Goal: Task Accomplishment & Management: Complete application form

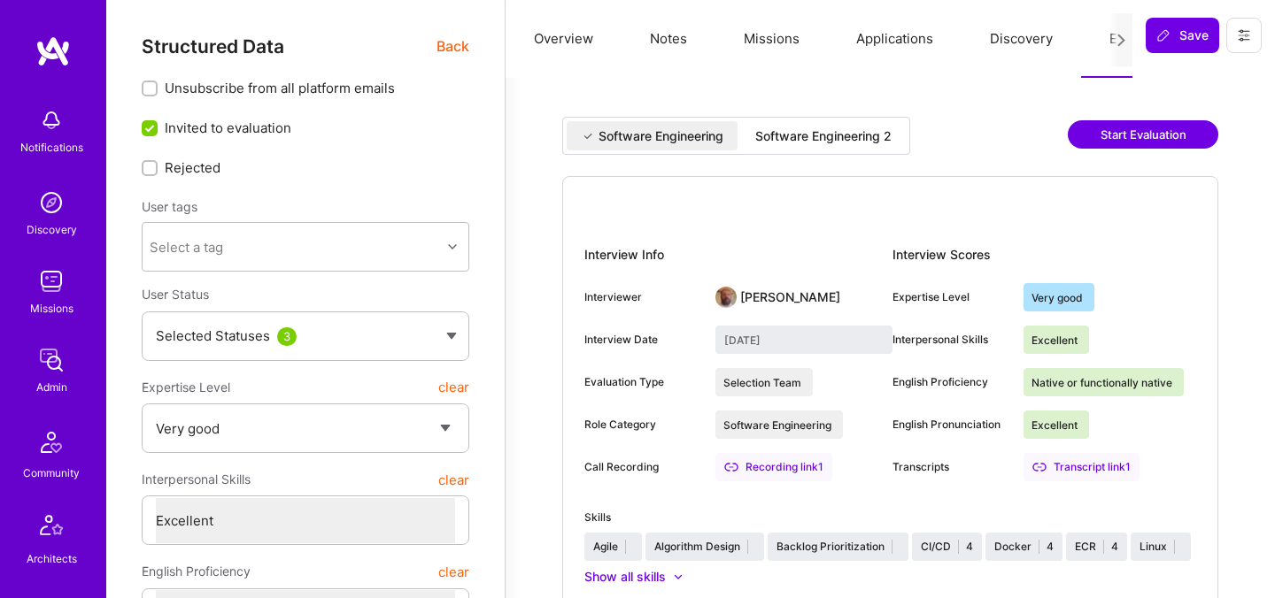
select select "5"
select select "7"
select select "GB"
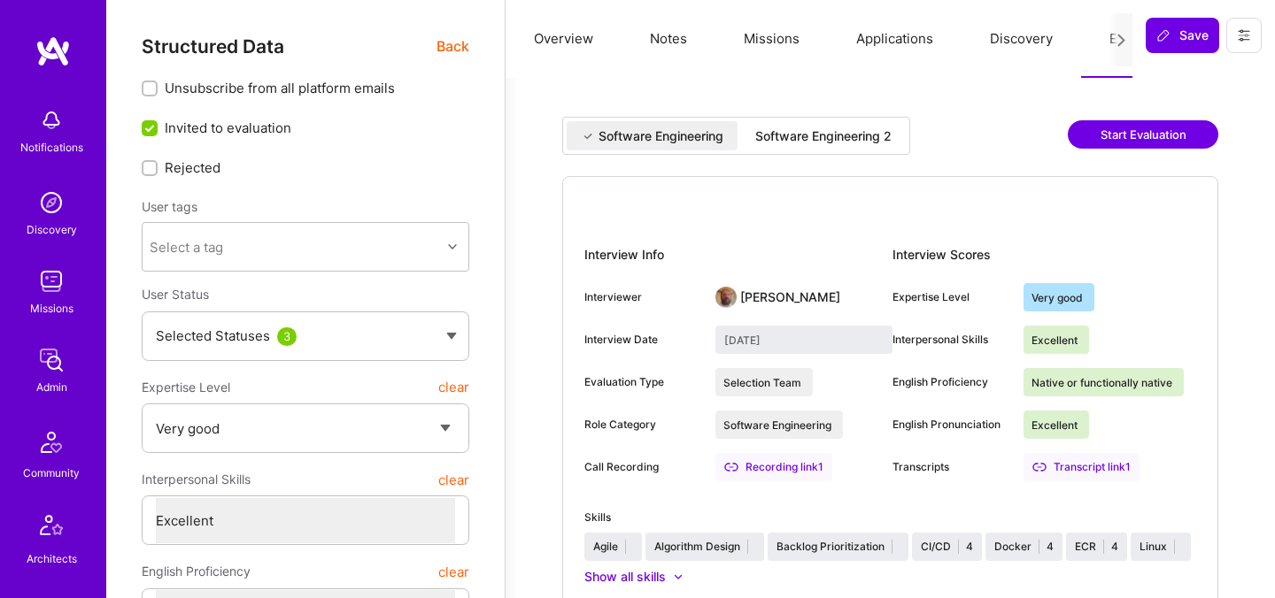
select select "Not Available"
select select "6 Months"
click at [837, 130] on div "Software Engineering 2" at bounding box center [823, 136] width 136 height 18
type input "August 29, 2025"
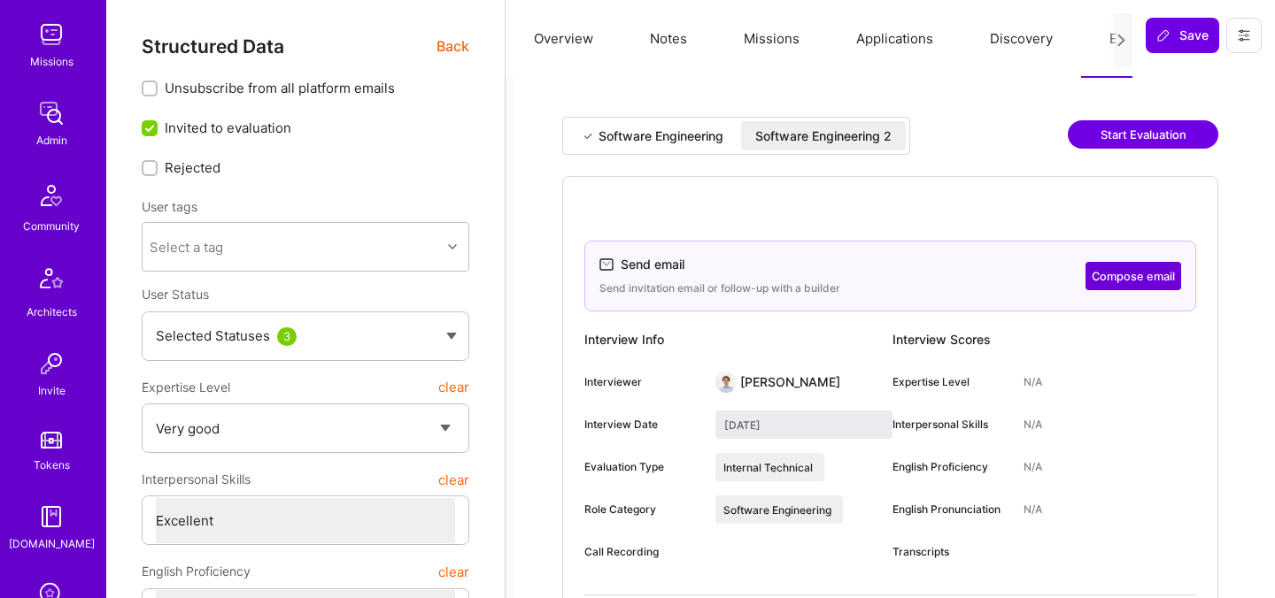
scroll to position [531, 0]
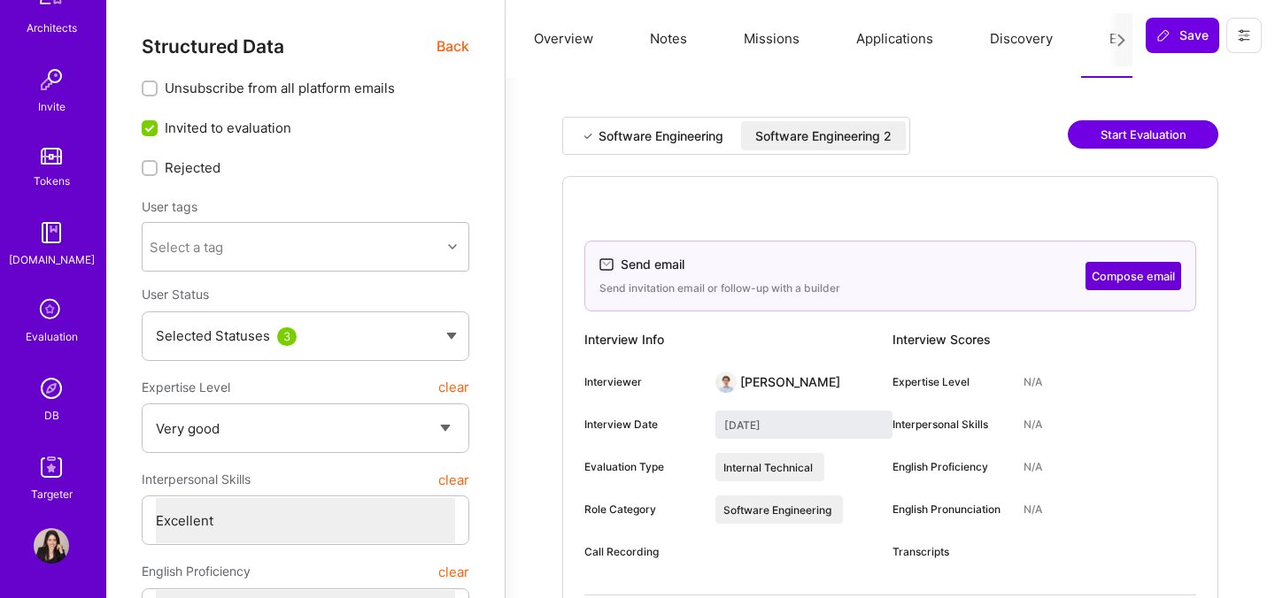
click at [52, 331] on div "Evaluation" at bounding box center [52, 337] width 52 height 19
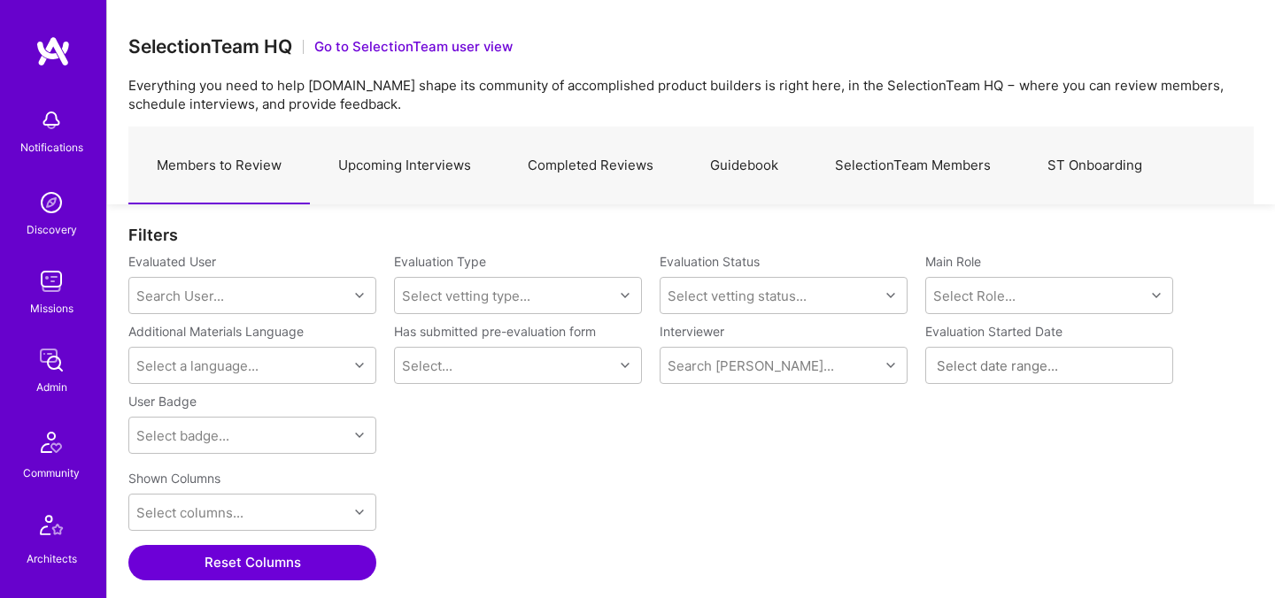
scroll to position [412, 1125]
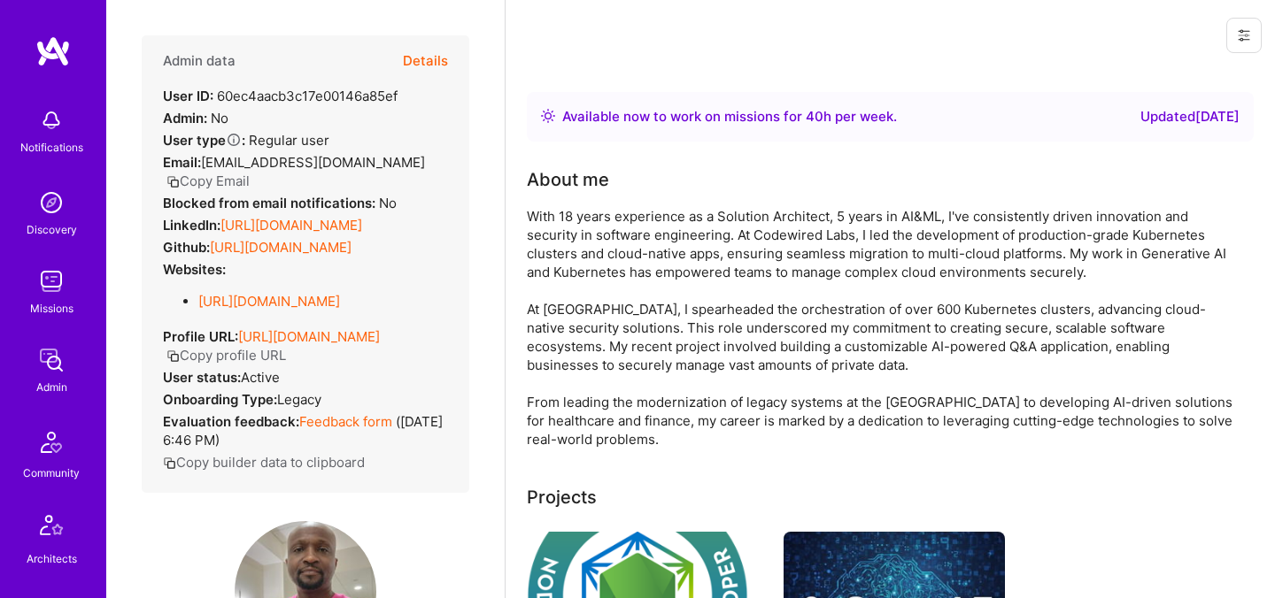
click at [420, 57] on button "Details" at bounding box center [425, 60] width 45 height 51
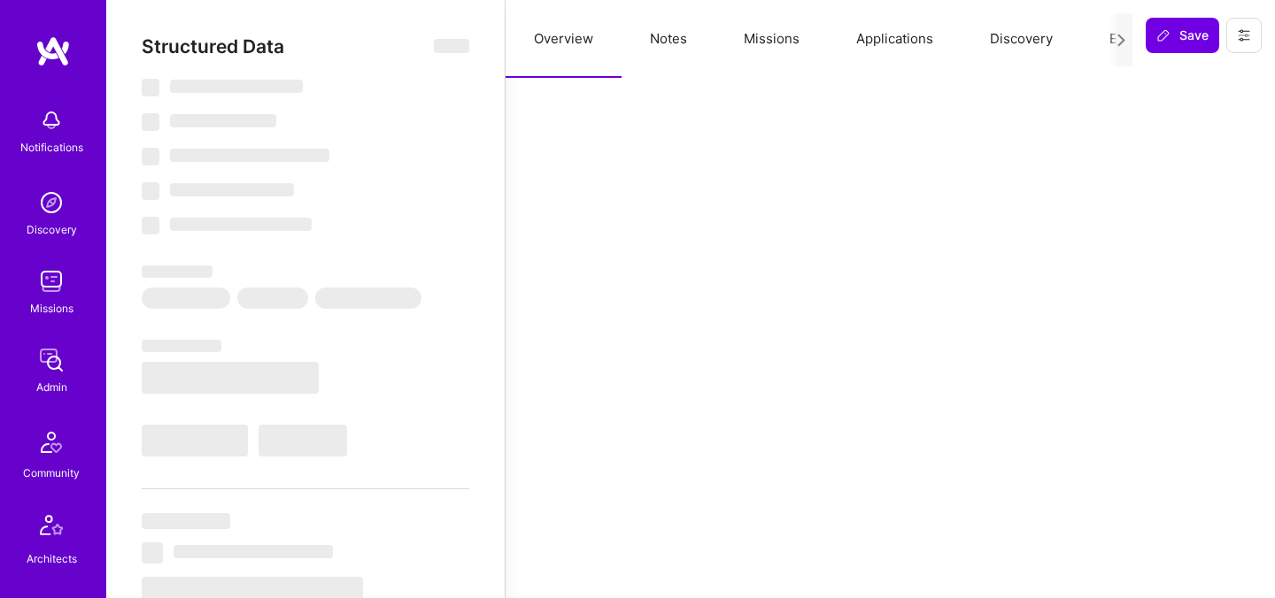
click at [1112, 40] on div at bounding box center [1120, 39] width 23 height 53
click at [1104, 38] on button "Evaluation" at bounding box center [1141, 39] width 121 height 78
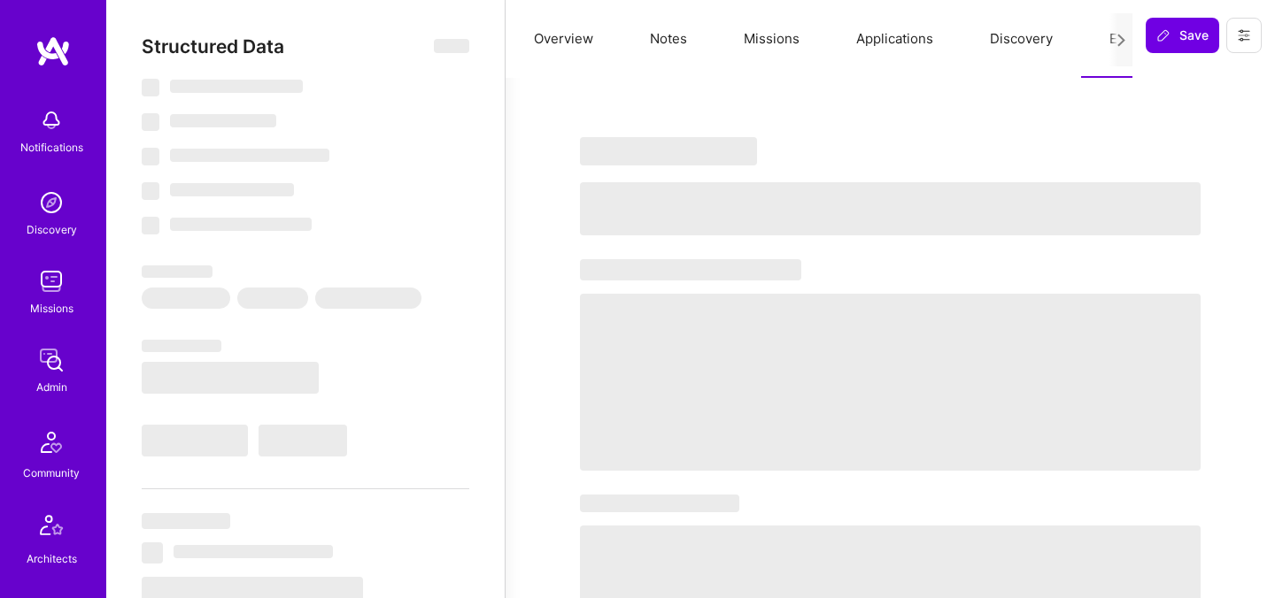
select select "Right Now"
select select "5"
select select "4"
select select "6"
select select "7"
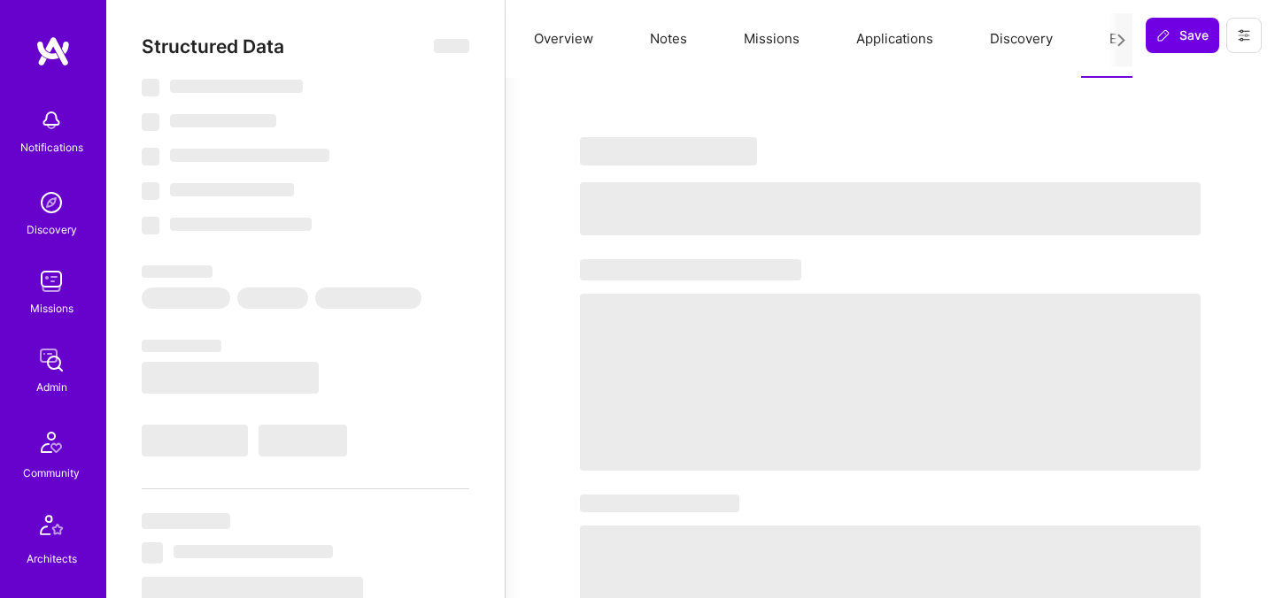
select select "US"
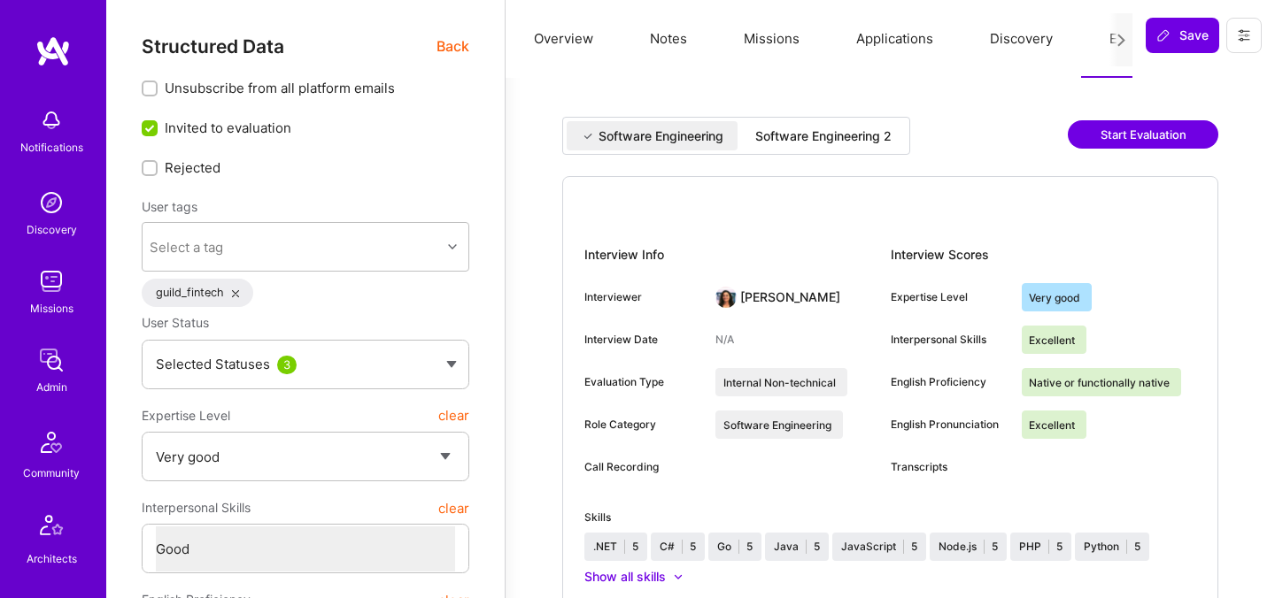
click at [836, 121] on div "Software Engineering 2" at bounding box center [823, 135] width 165 height 29
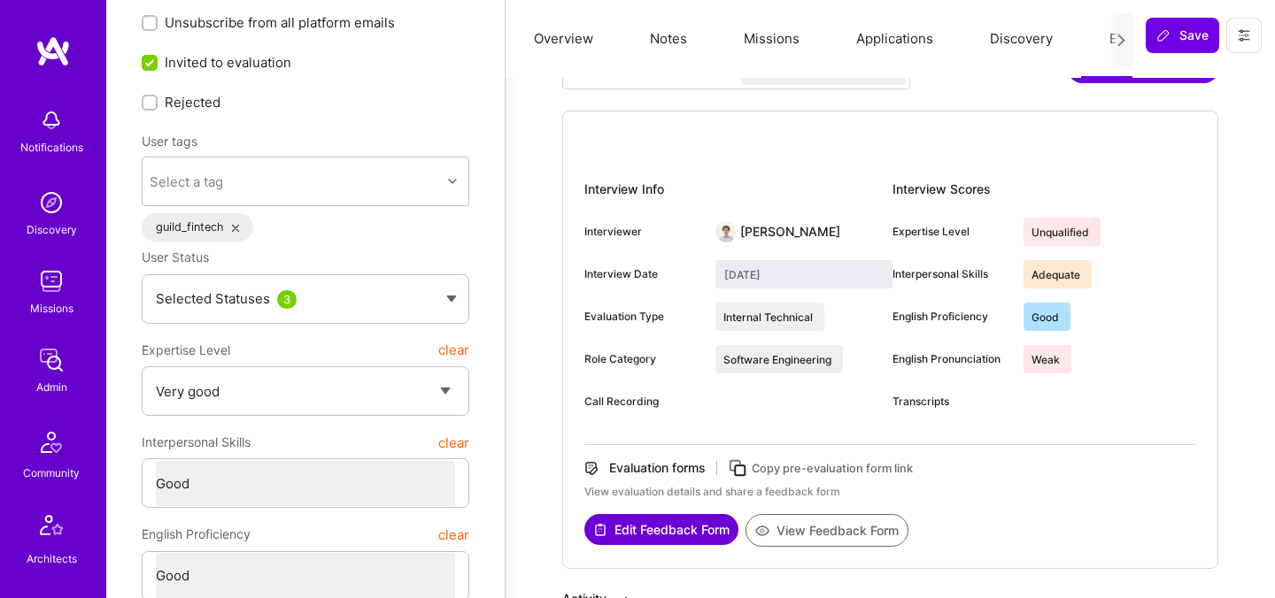
scroll to position [65, 0]
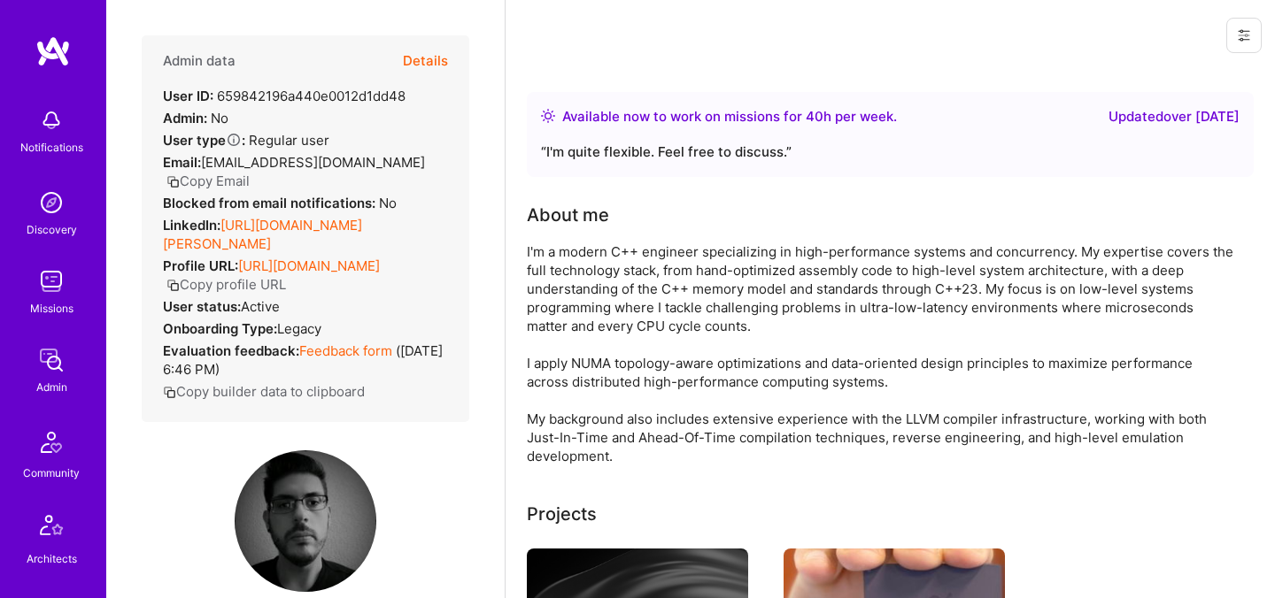
click at [435, 56] on button "Details" at bounding box center [425, 60] width 45 height 51
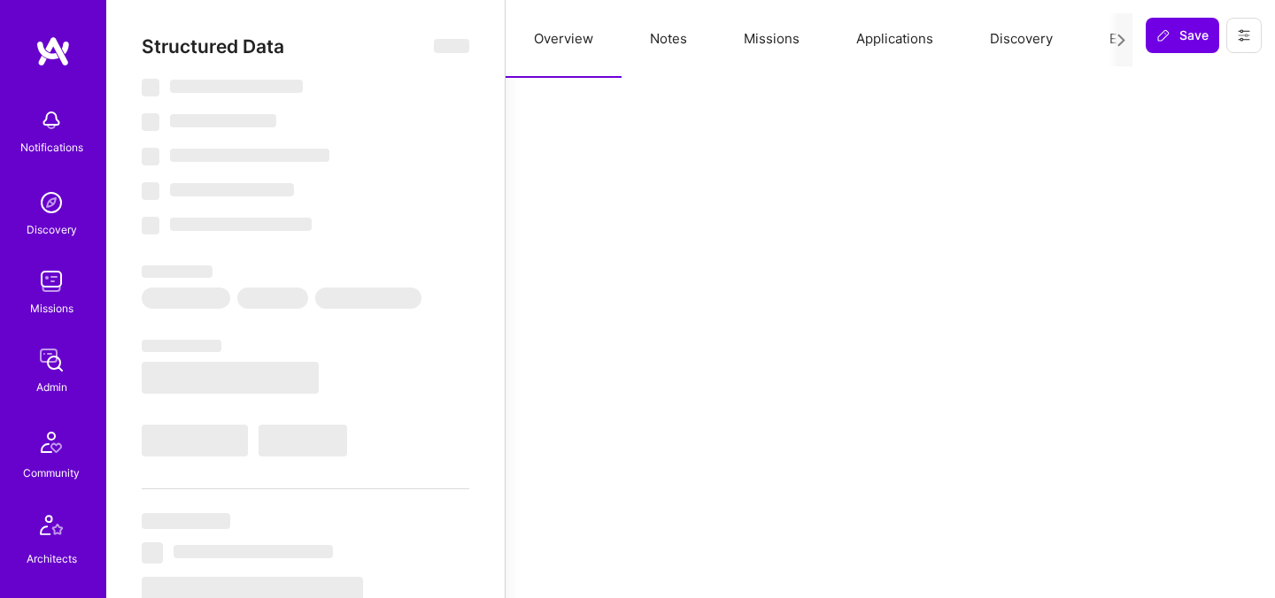
click at [1097, 35] on button "Evaluation" at bounding box center [1141, 39] width 121 height 78
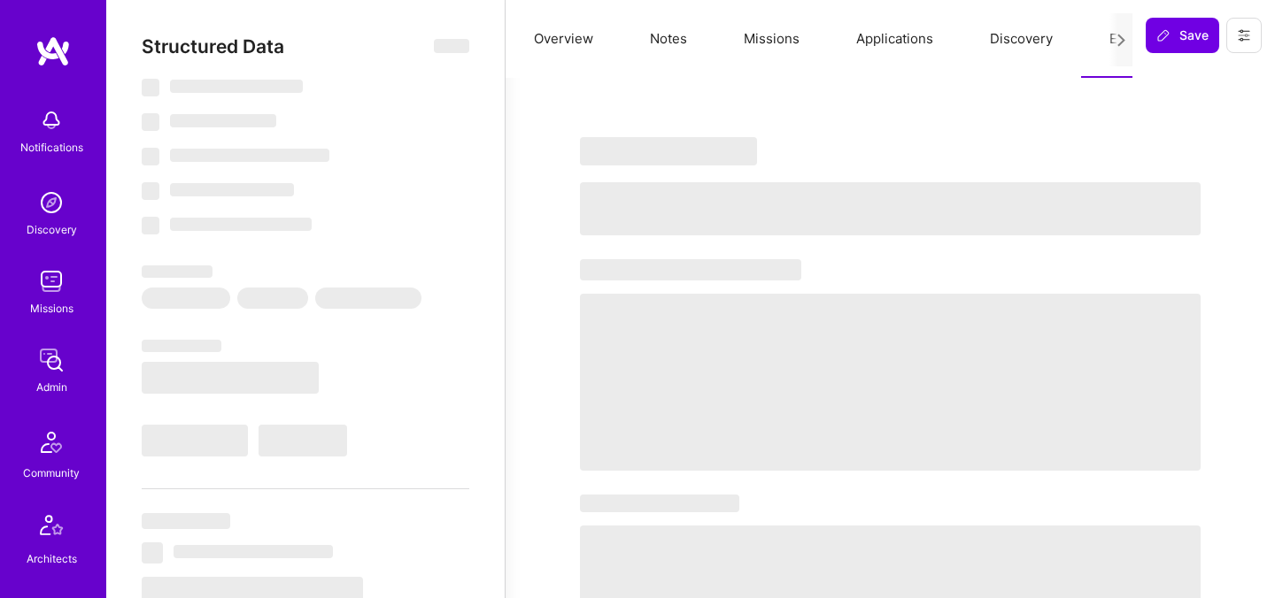
select select "Right Now"
select select "7"
select select "4"
select select "6"
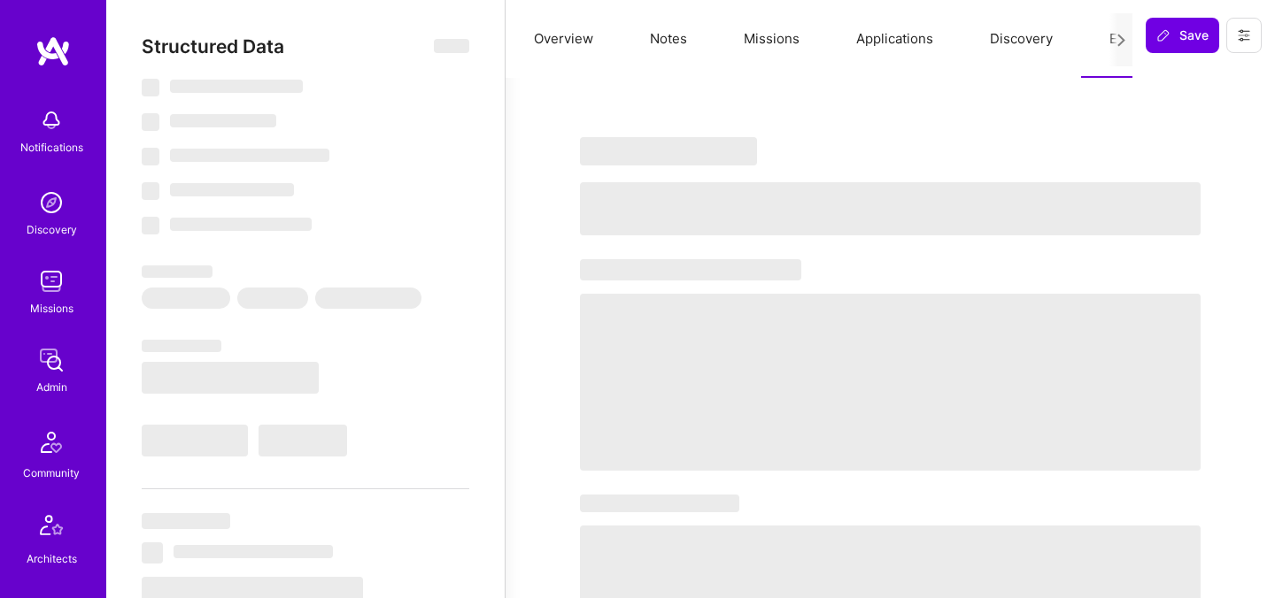
select select "GR"
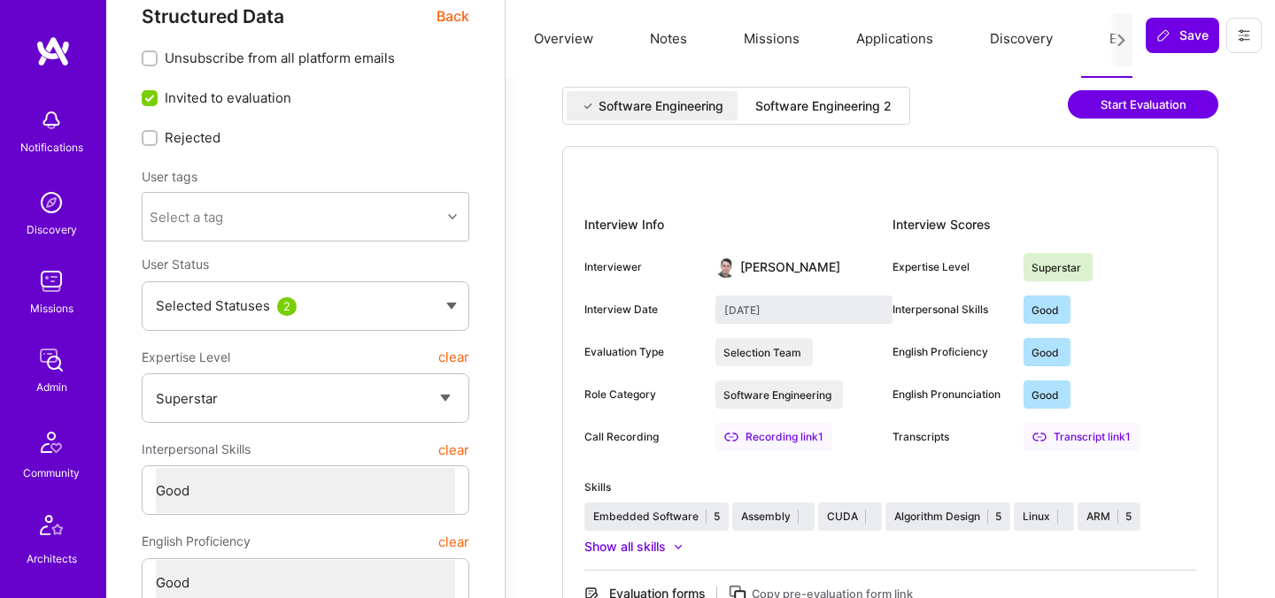
scroll to position [24, 0]
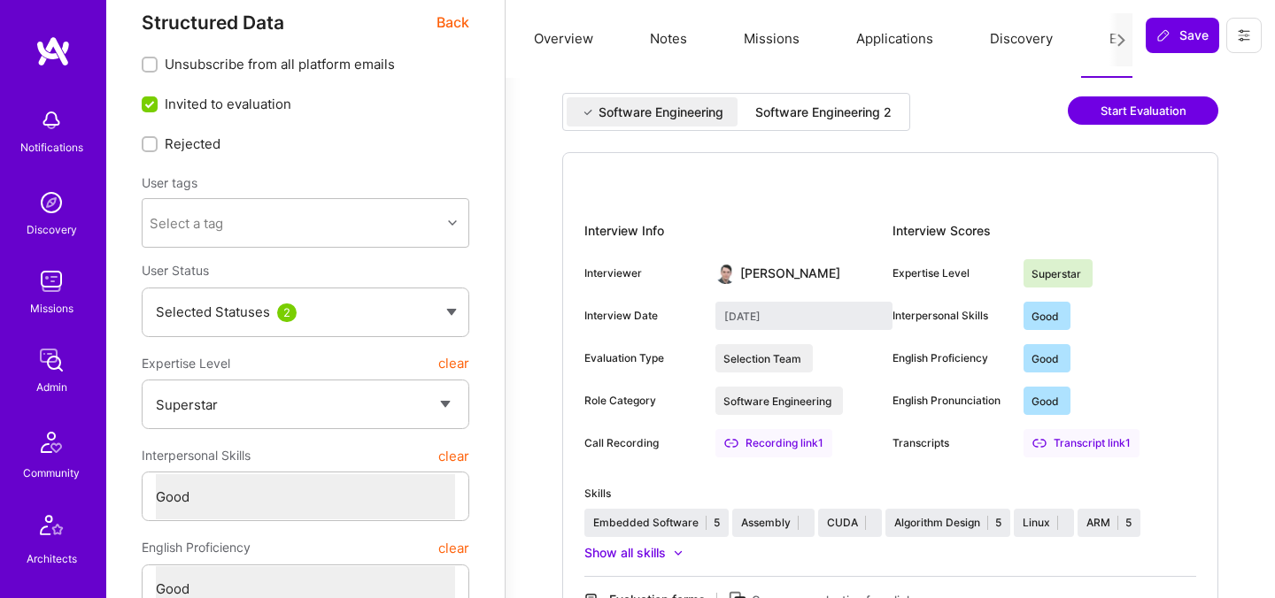
click at [798, 115] on div "Software Engineering 2" at bounding box center [823, 113] width 136 height 18
type input "August 22, 2025"
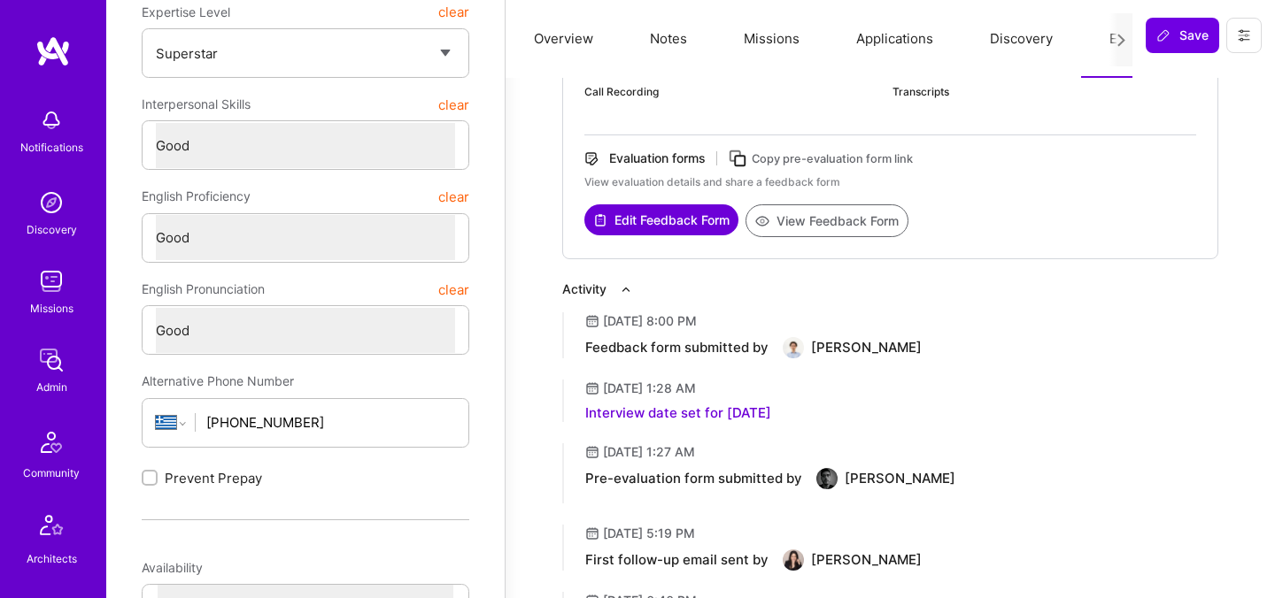
scroll to position [376, 0]
click at [811, 224] on button "View Feedback Form" at bounding box center [826, 220] width 163 height 33
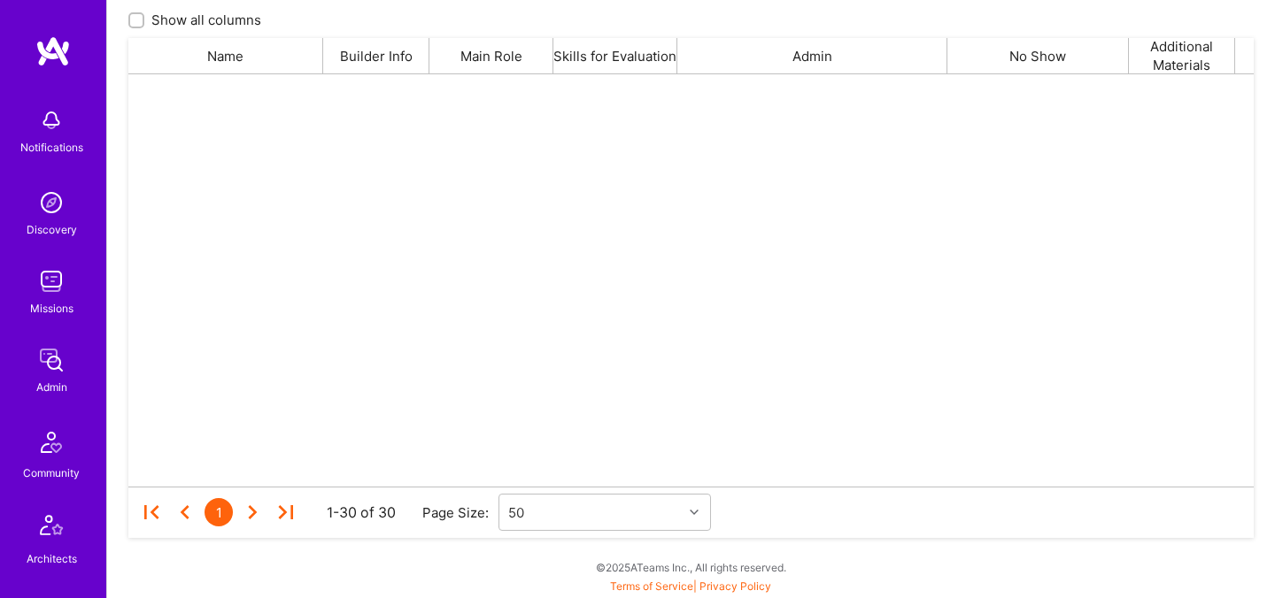
scroll to position [412, 1125]
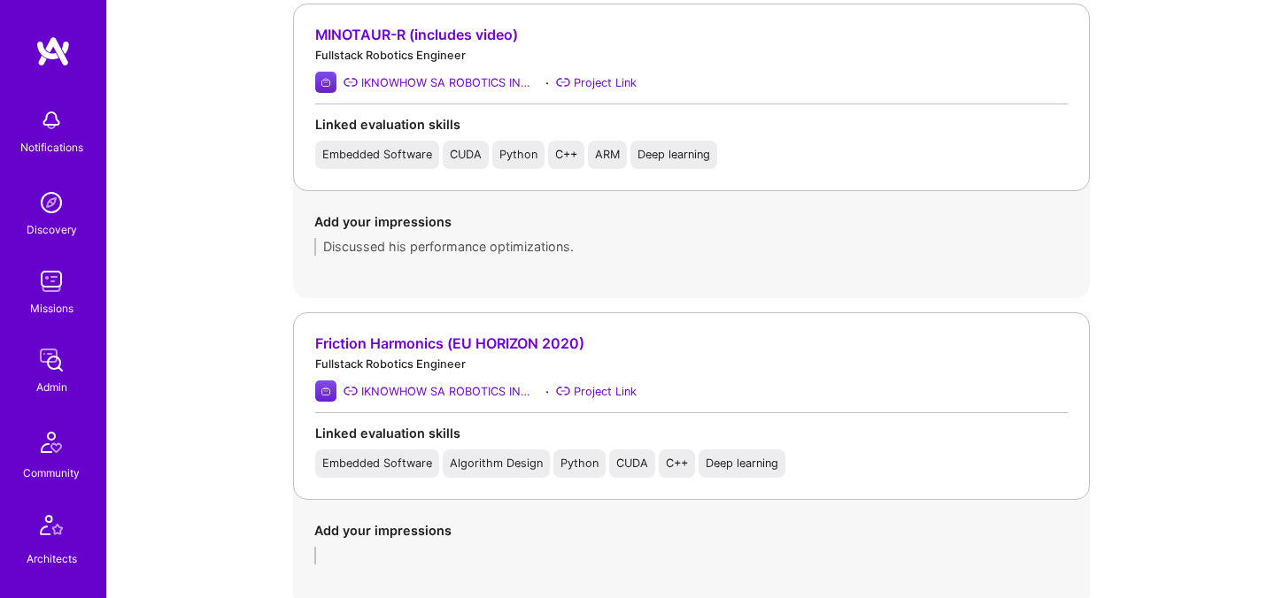
scroll to position [1350, 0]
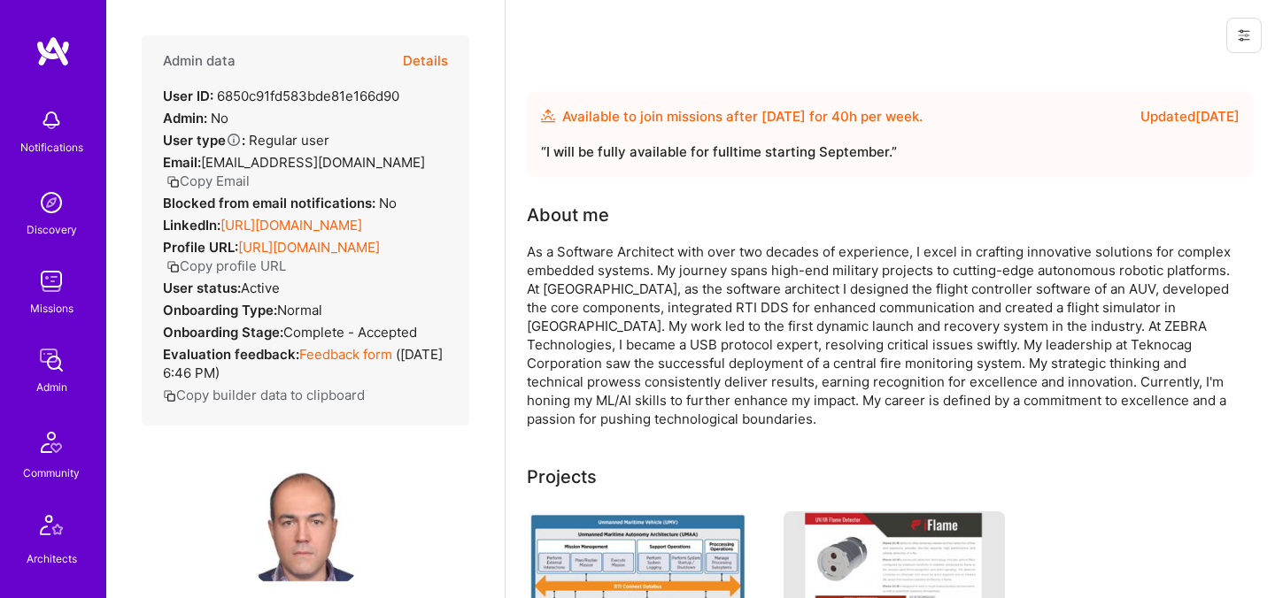
click at [424, 54] on button "Details" at bounding box center [425, 60] width 45 height 51
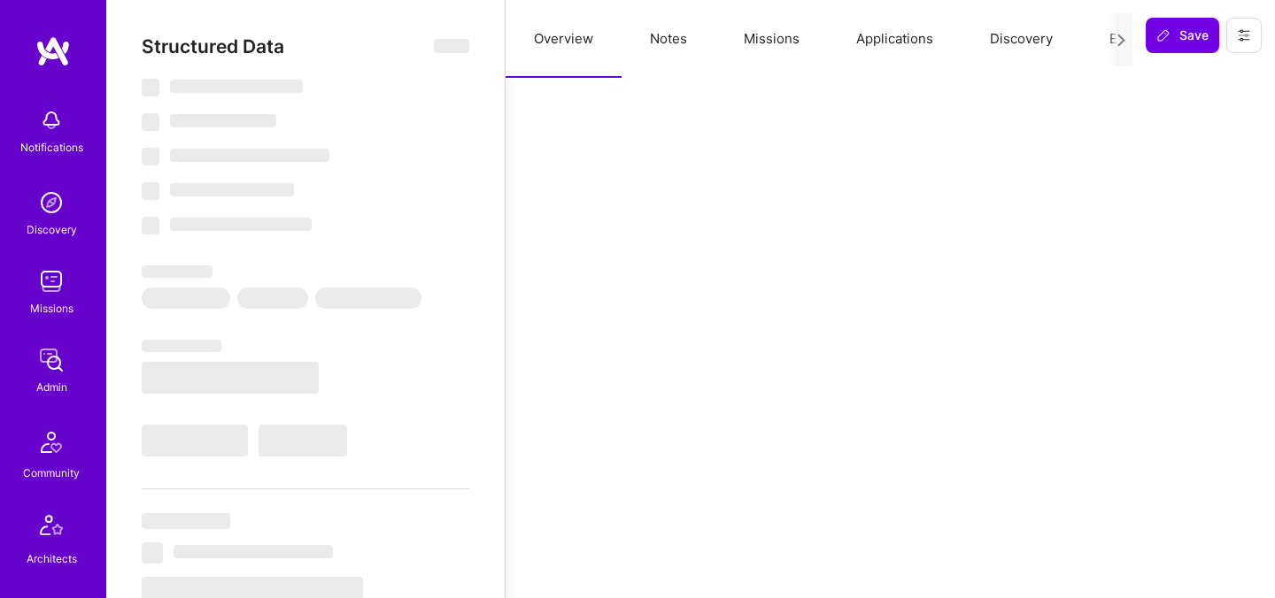
click at [1096, 42] on button "Evaluation" at bounding box center [1141, 39] width 121 height 78
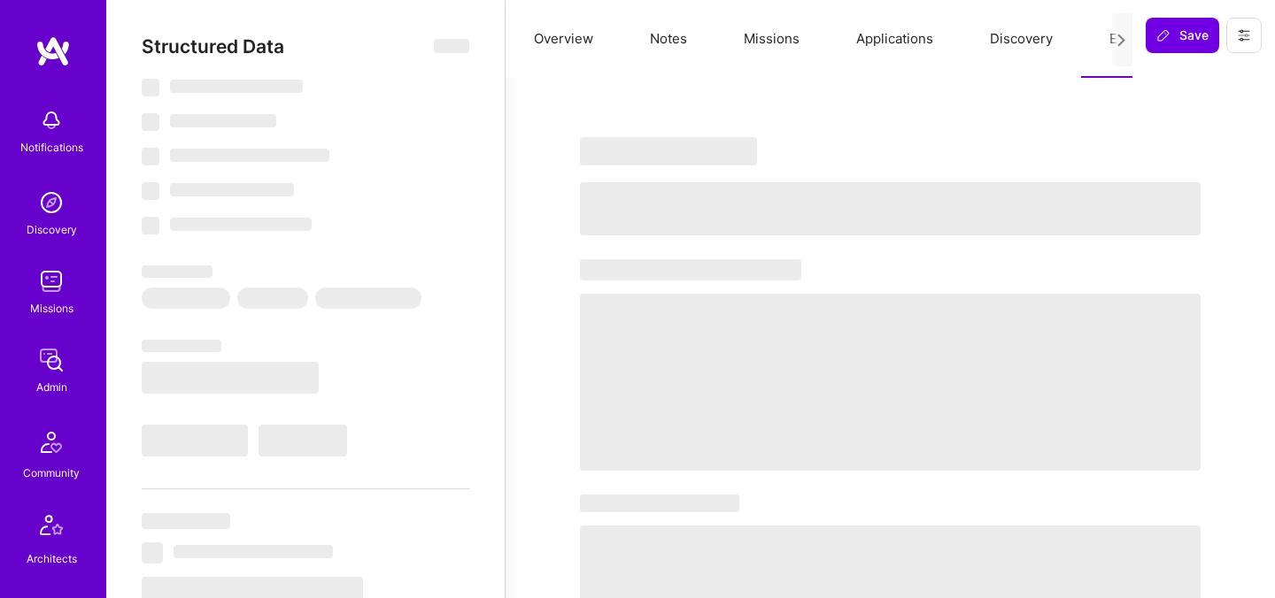
select select "Future Date"
select select "5"
select select "4"
select select "6"
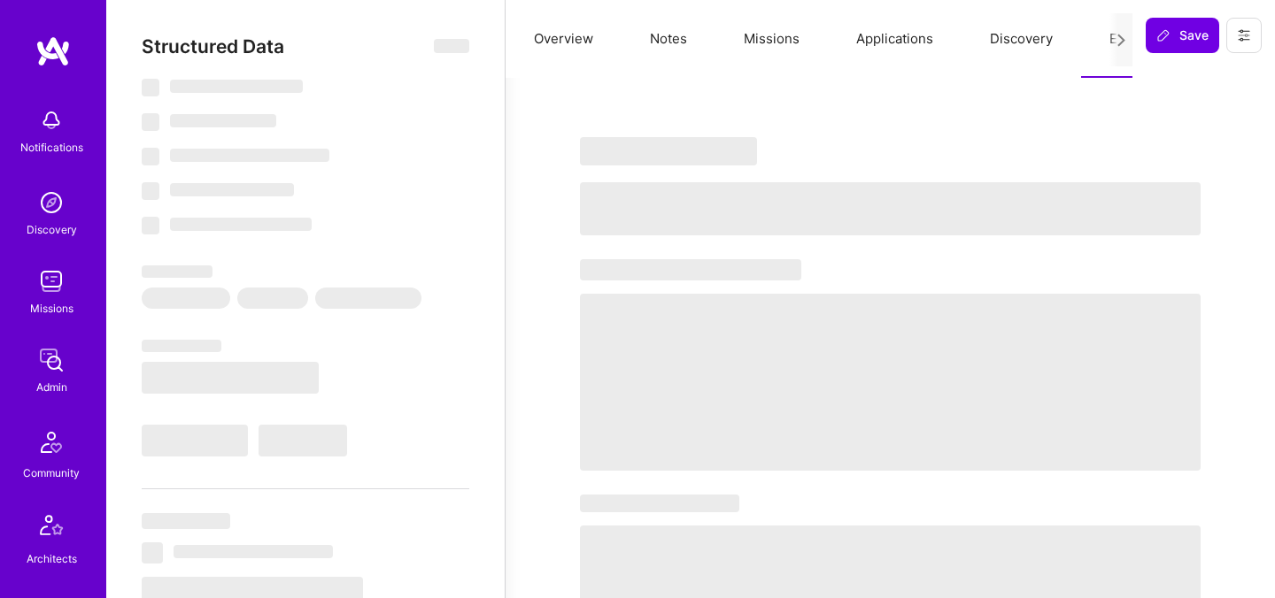
select select "US"
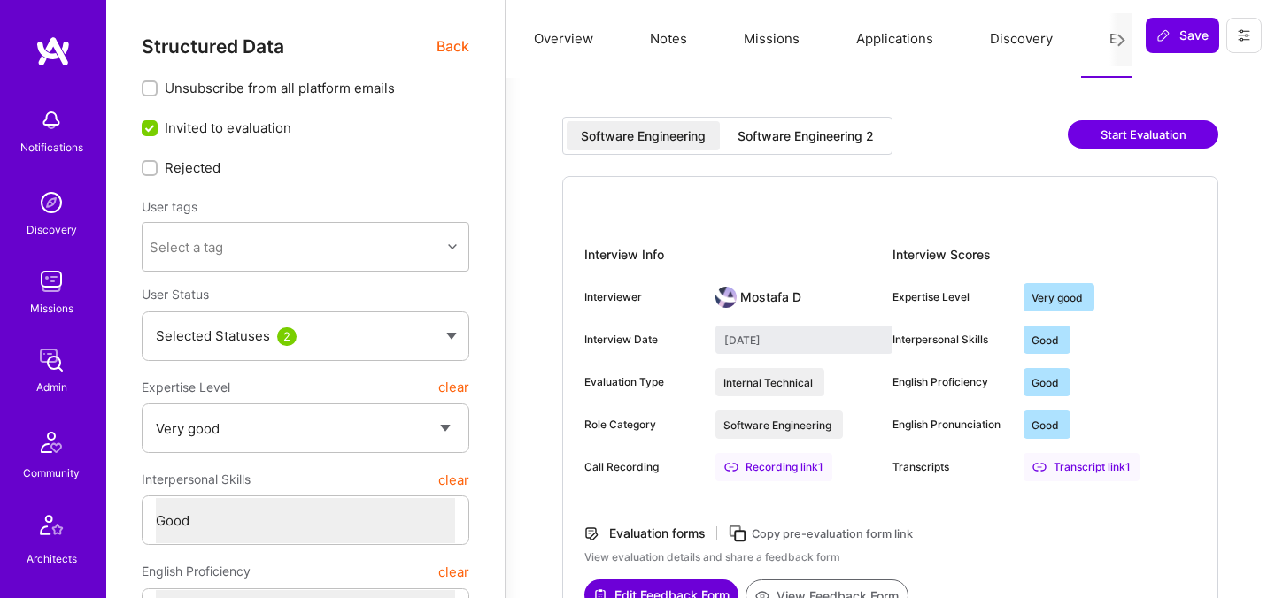
click at [884, 116] on div "Software Engineering Software Engineering 2 Start Evaluation Interview Info Int…" at bounding box center [890, 568] width 727 height 939
click at [869, 125] on div "Software Engineering 2" at bounding box center [805, 135] width 165 height 29
type input "August 25, 2025"
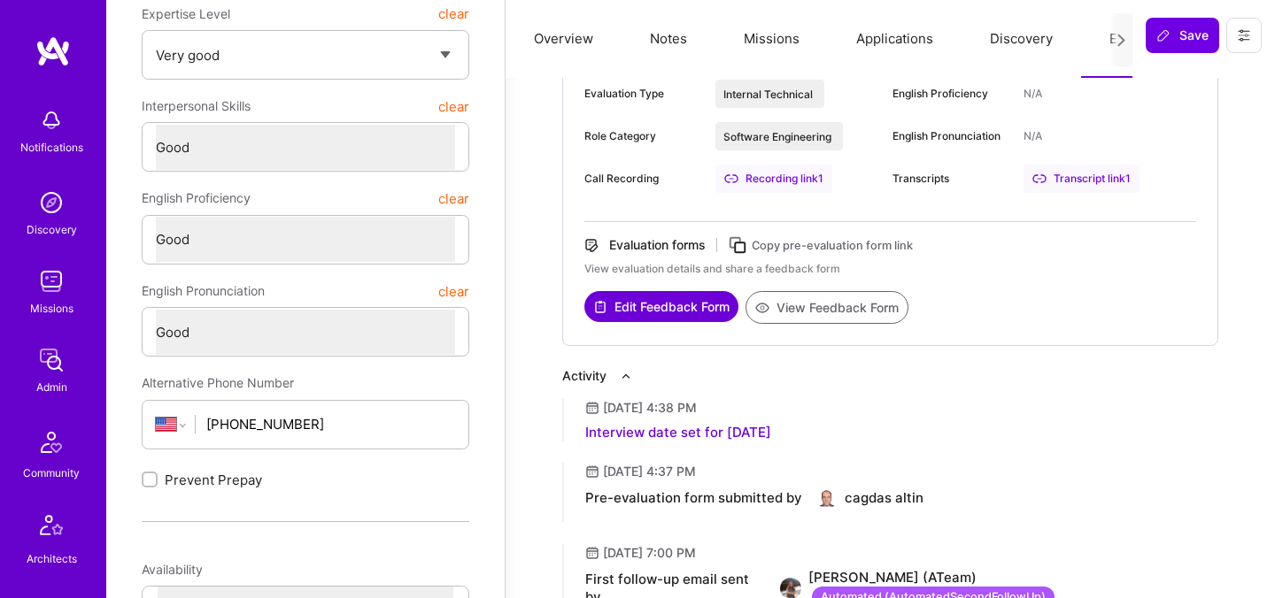
scroll to position [380, 0]
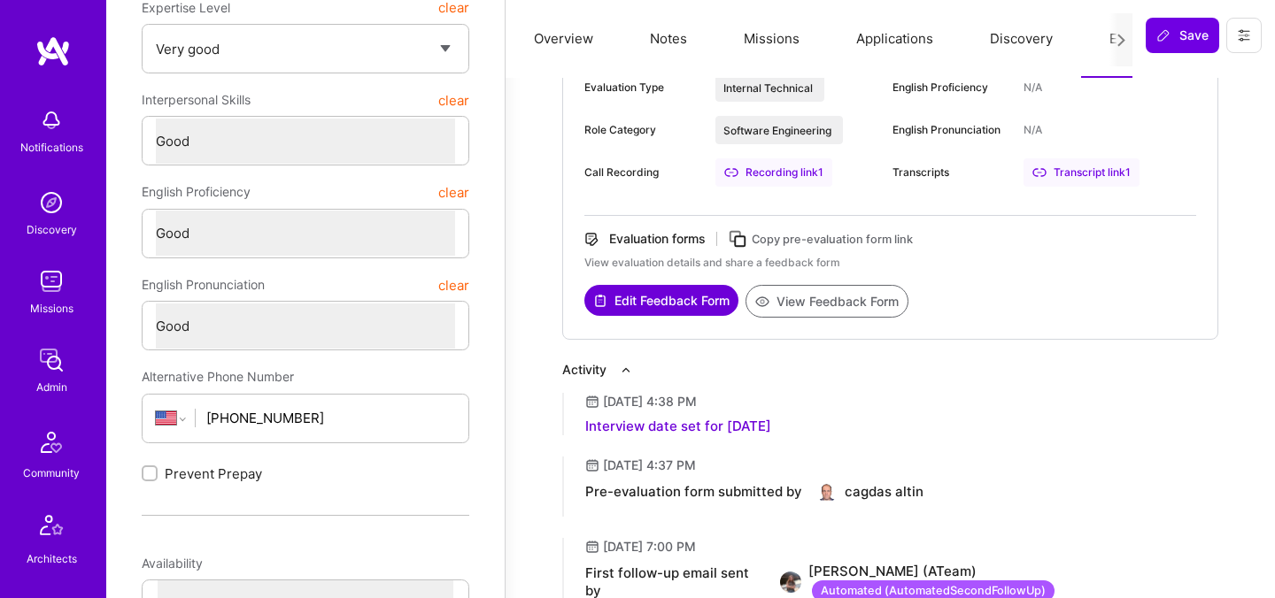
click at [794, 301] on button "View Feedback Form" at bounding box center [826, 301] width 163 height 33
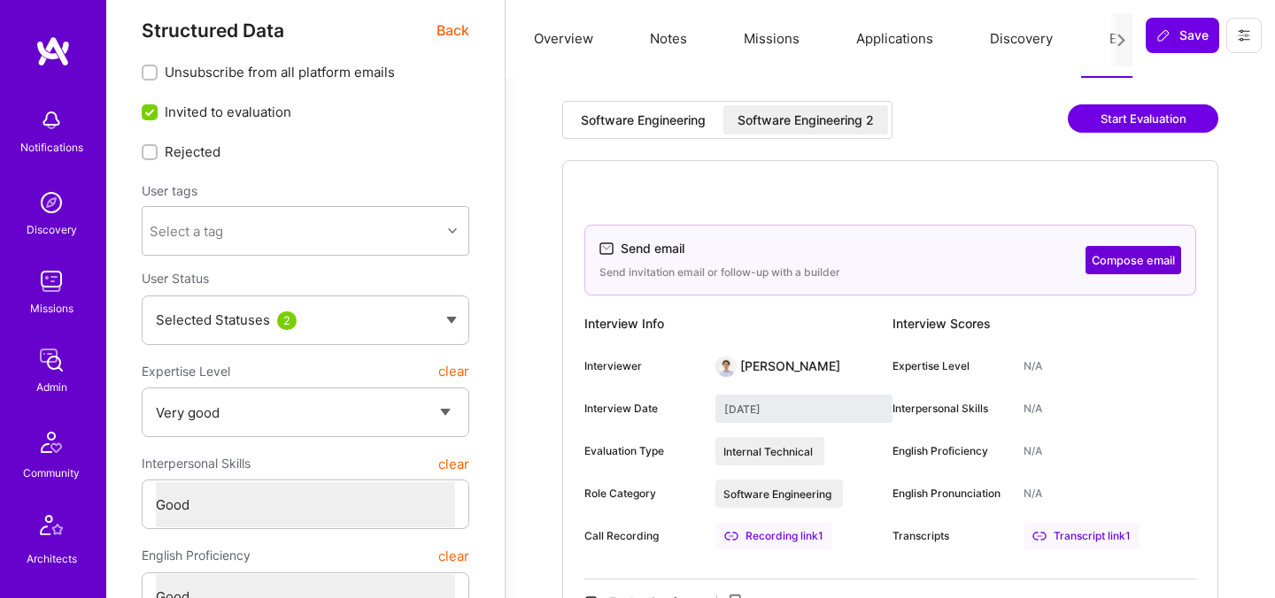
scroll to position [11, 0]
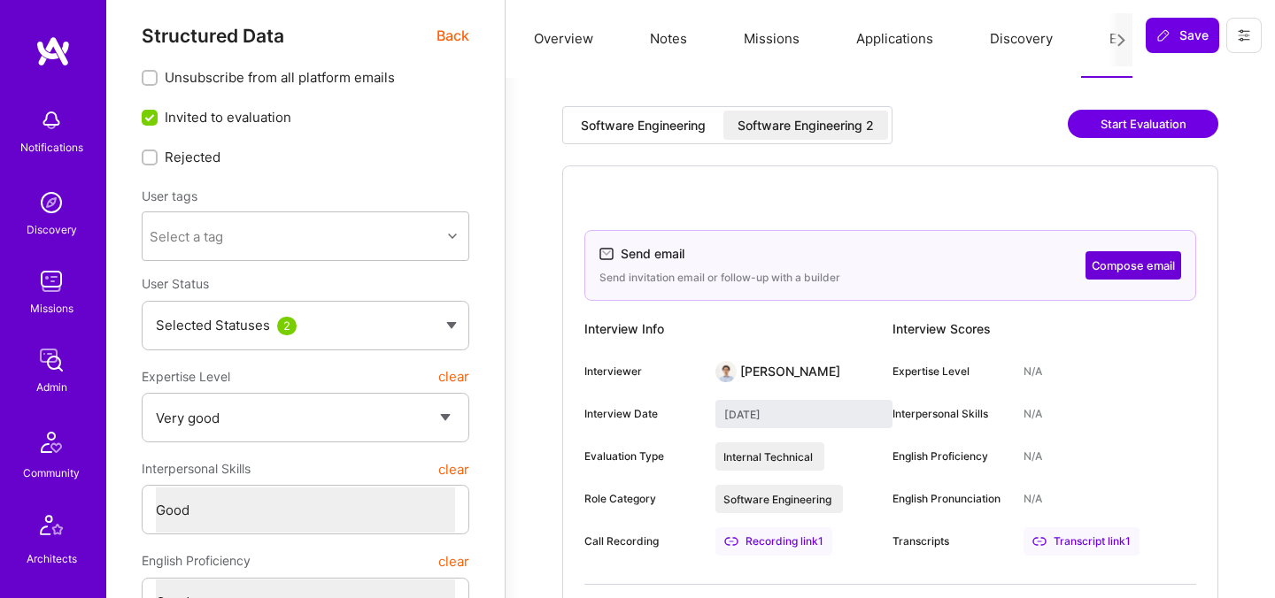
click at [758, 132] on div "Software Engineering 2" at bounding box center [805, 126] width 136 height 18
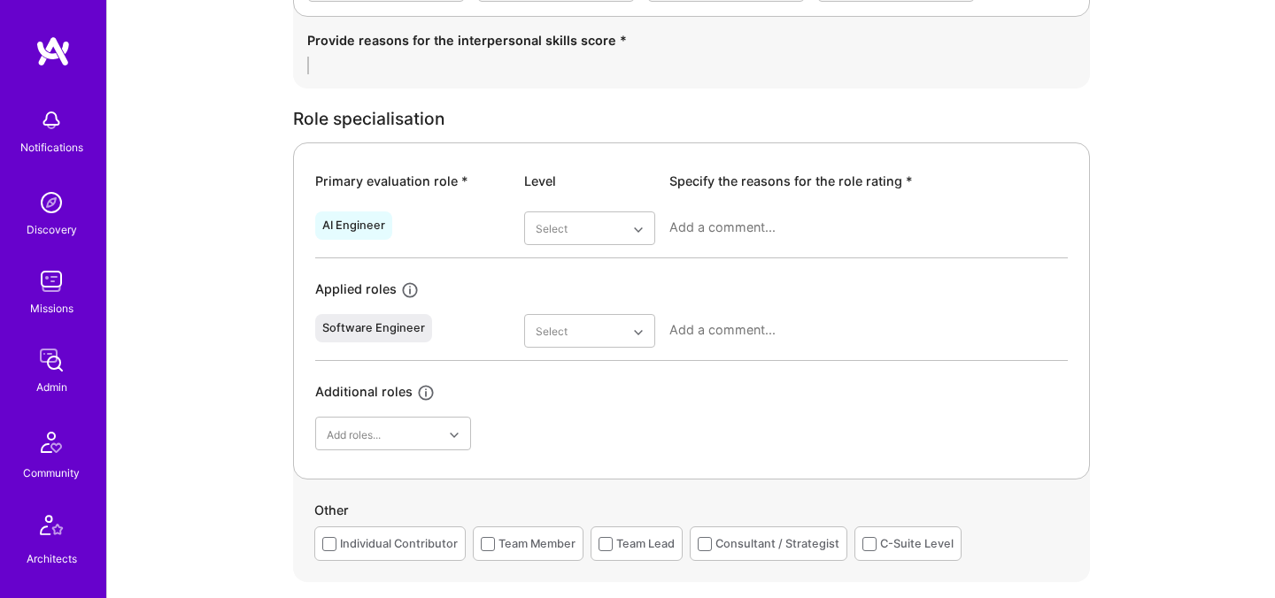
scroll to position [734, 0]
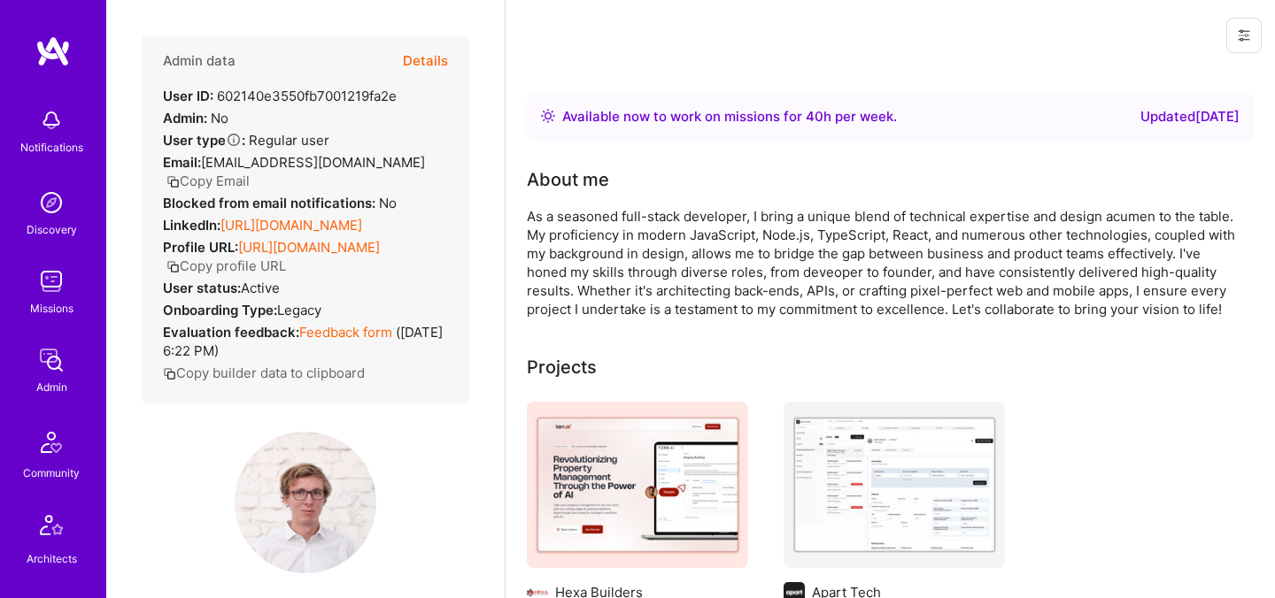
click at [443, 62] on button "Details" at bounding box center [425, 60] width 45 height 51
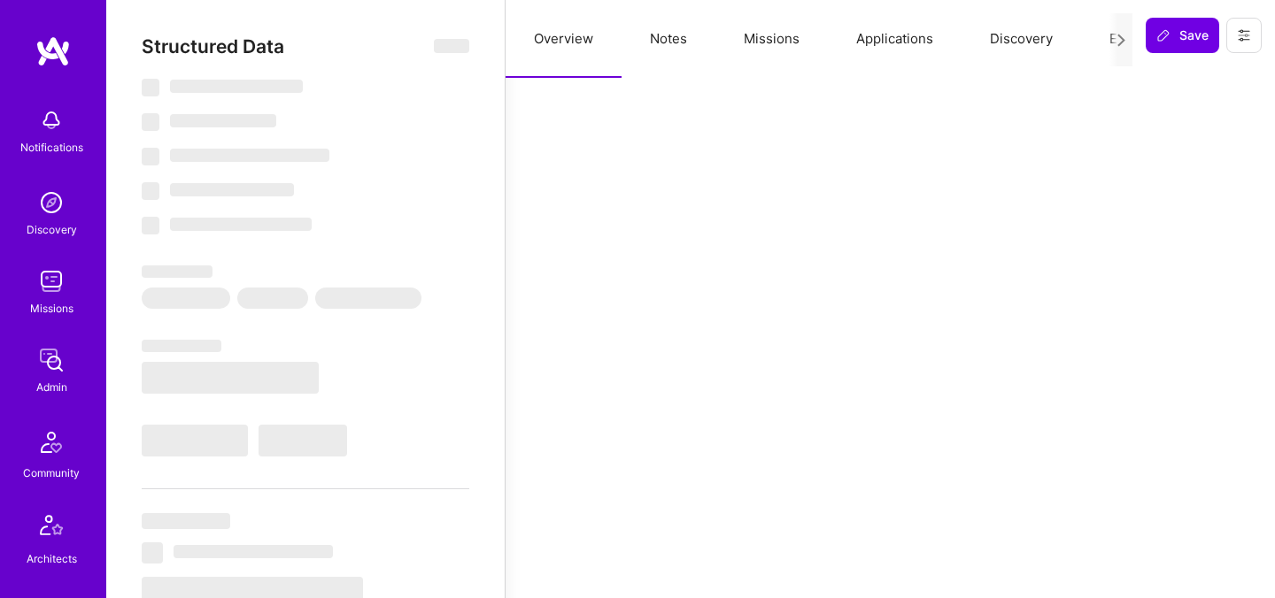
click at [1088, 43] on button "Evaluation" at bounding box center [1141, 39] width 121 height 78
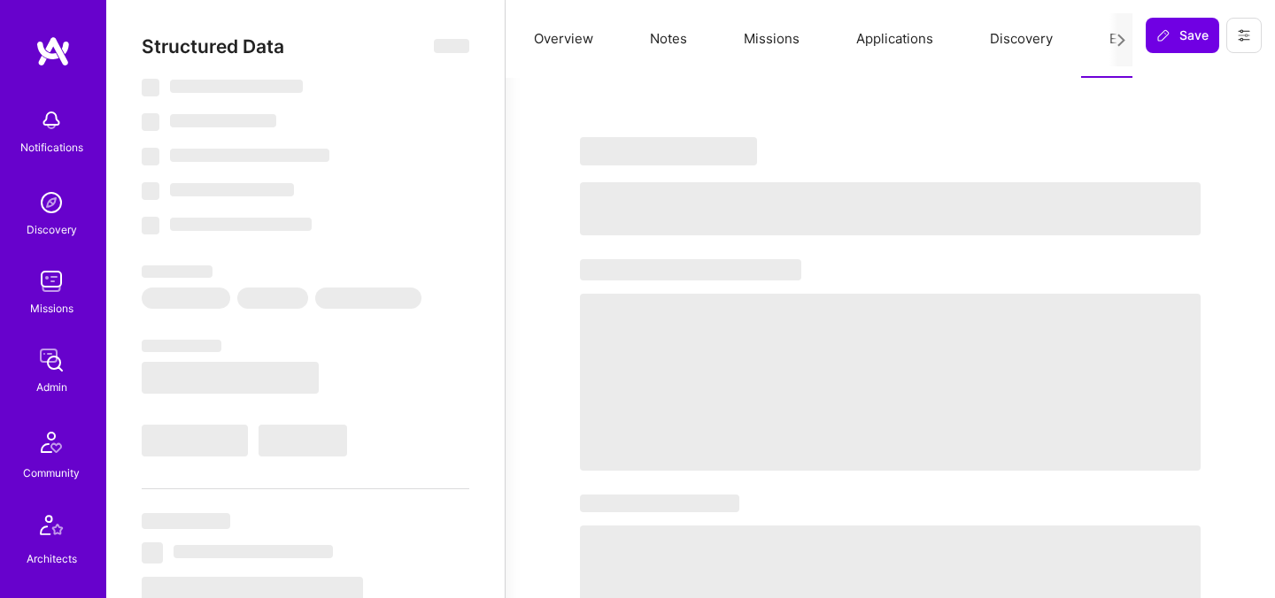
select select "Right Now"
select select "5"
select select "4"
select select "7"
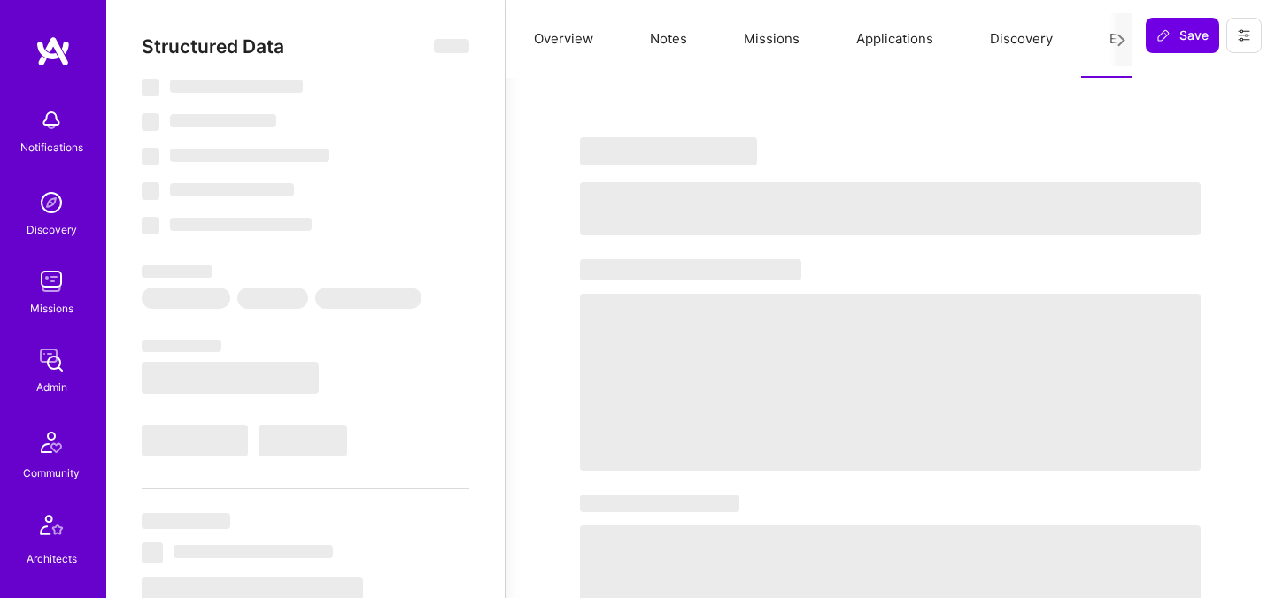
select select "PL"
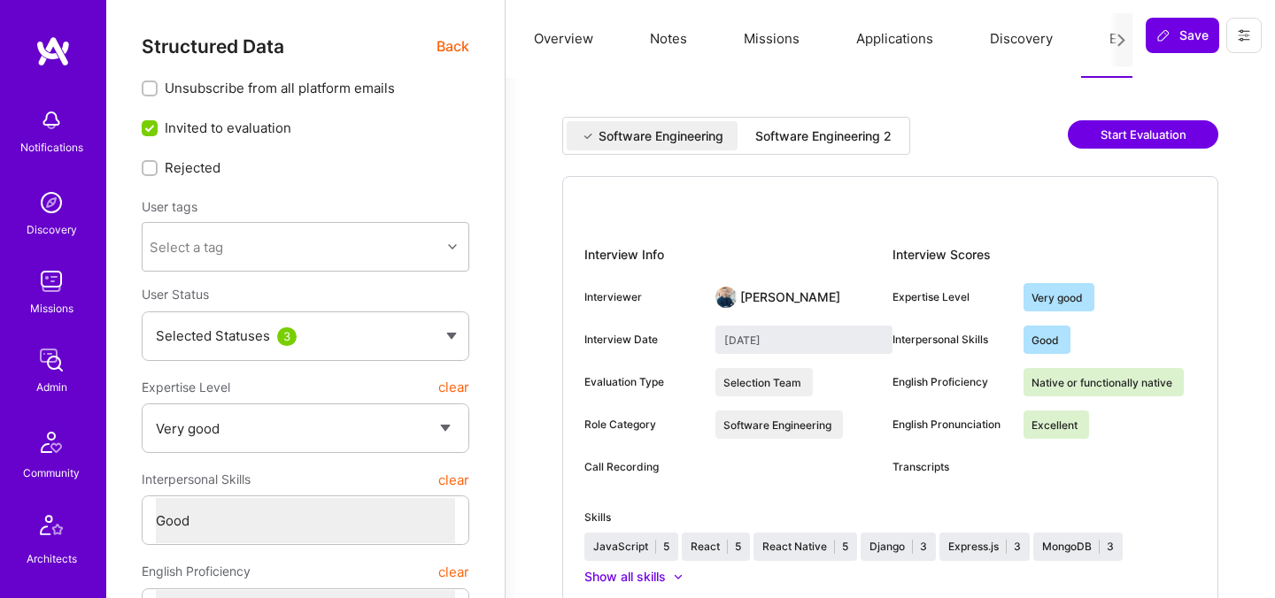
click at [797, 137] on div "Software Engineering 2" at bounding box center [823, 136] width 136 height 18
type input "August 27, 2025"
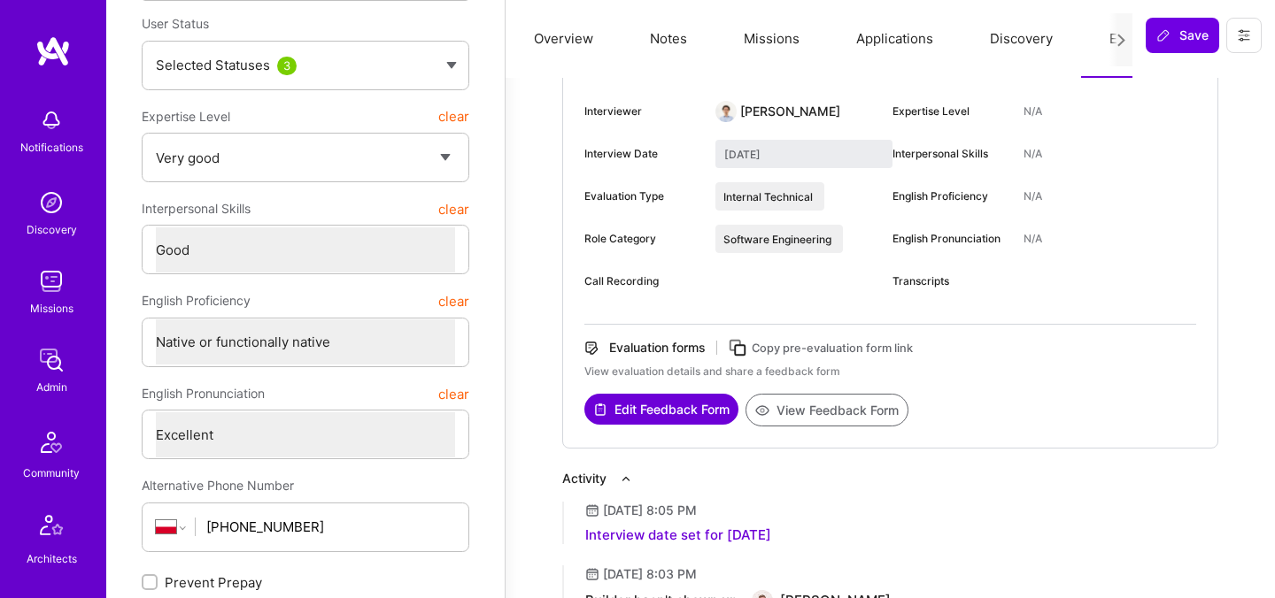
scroll to position [287, 0]
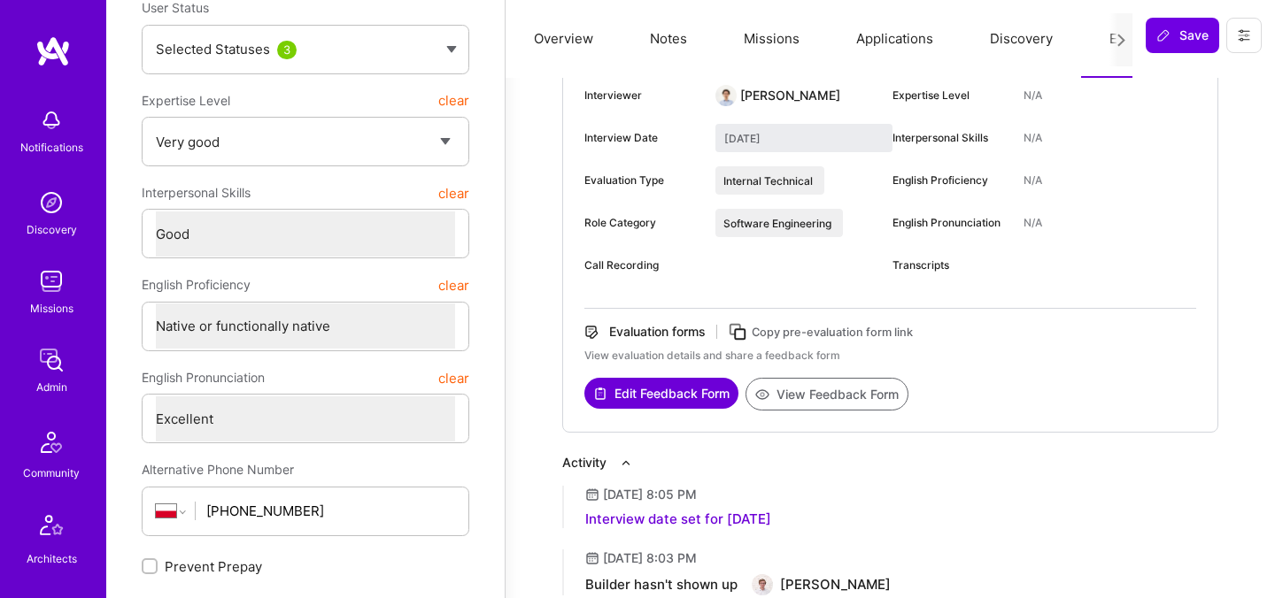
click at [808, 398] on button "View Feedback Form" at bounding box center [826, 394] width 163 height 33
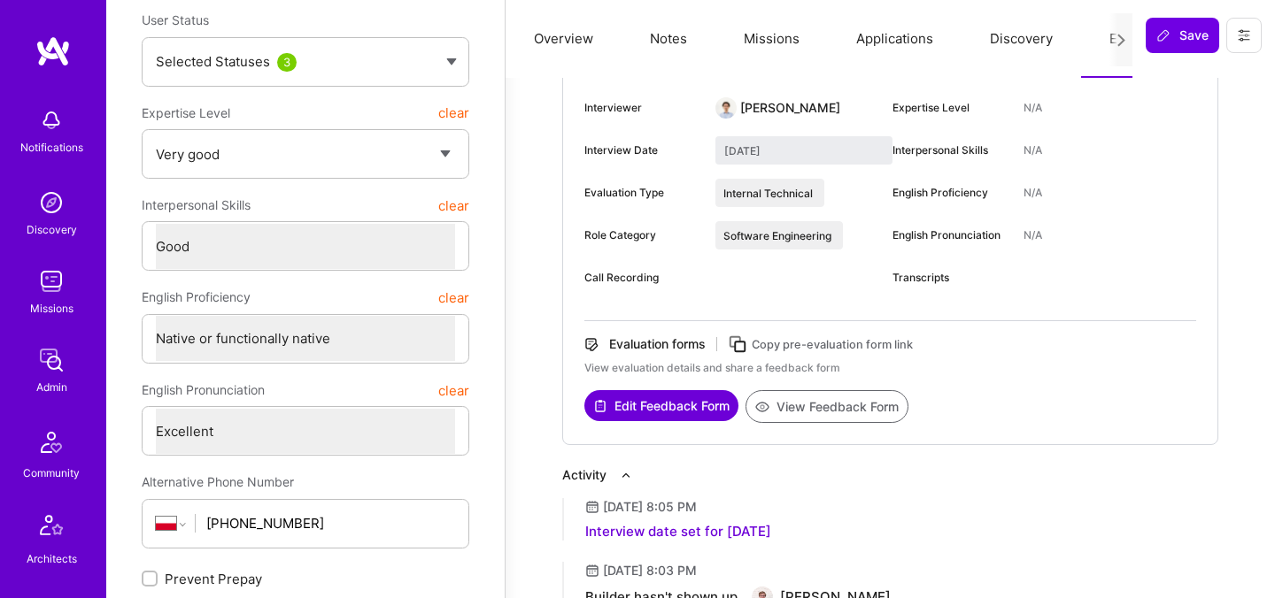
scroll to position [0, 0]
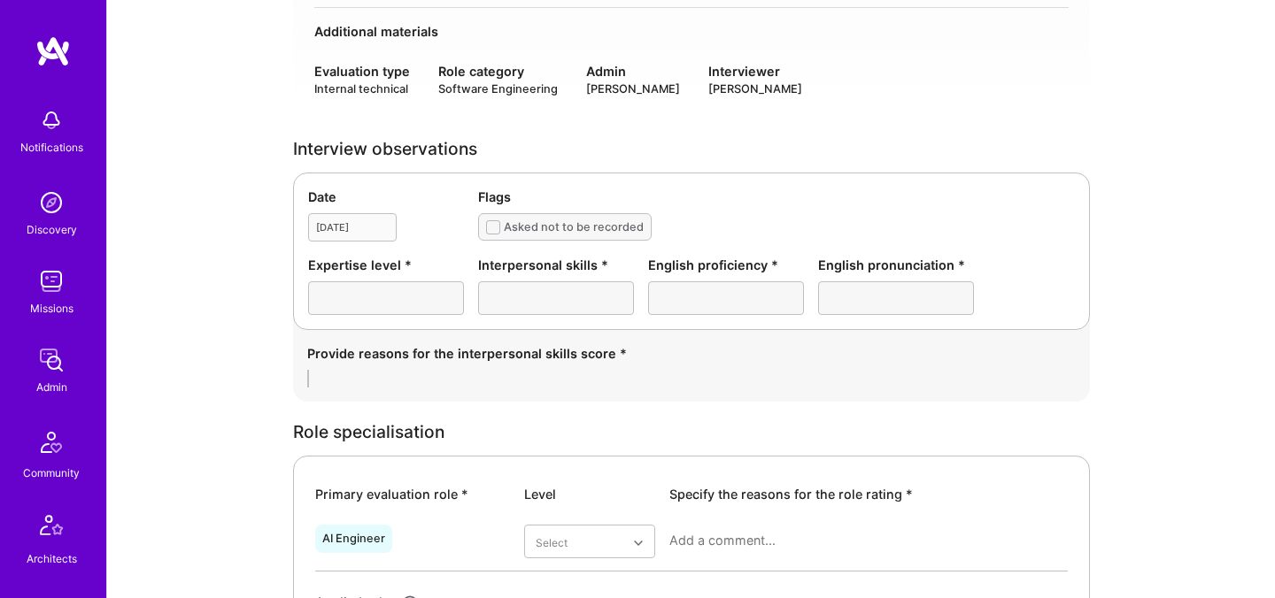
scroll to position [422, 0]
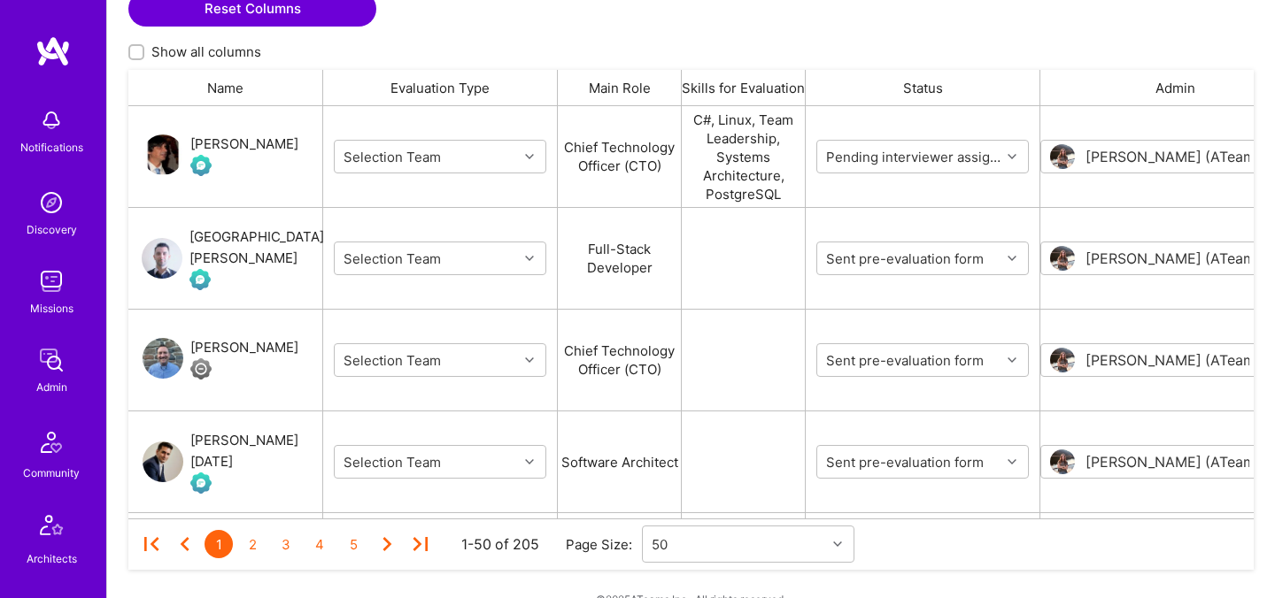
scroll to position [552, 0]
